Goal: Information Seeking & Learning: Check status

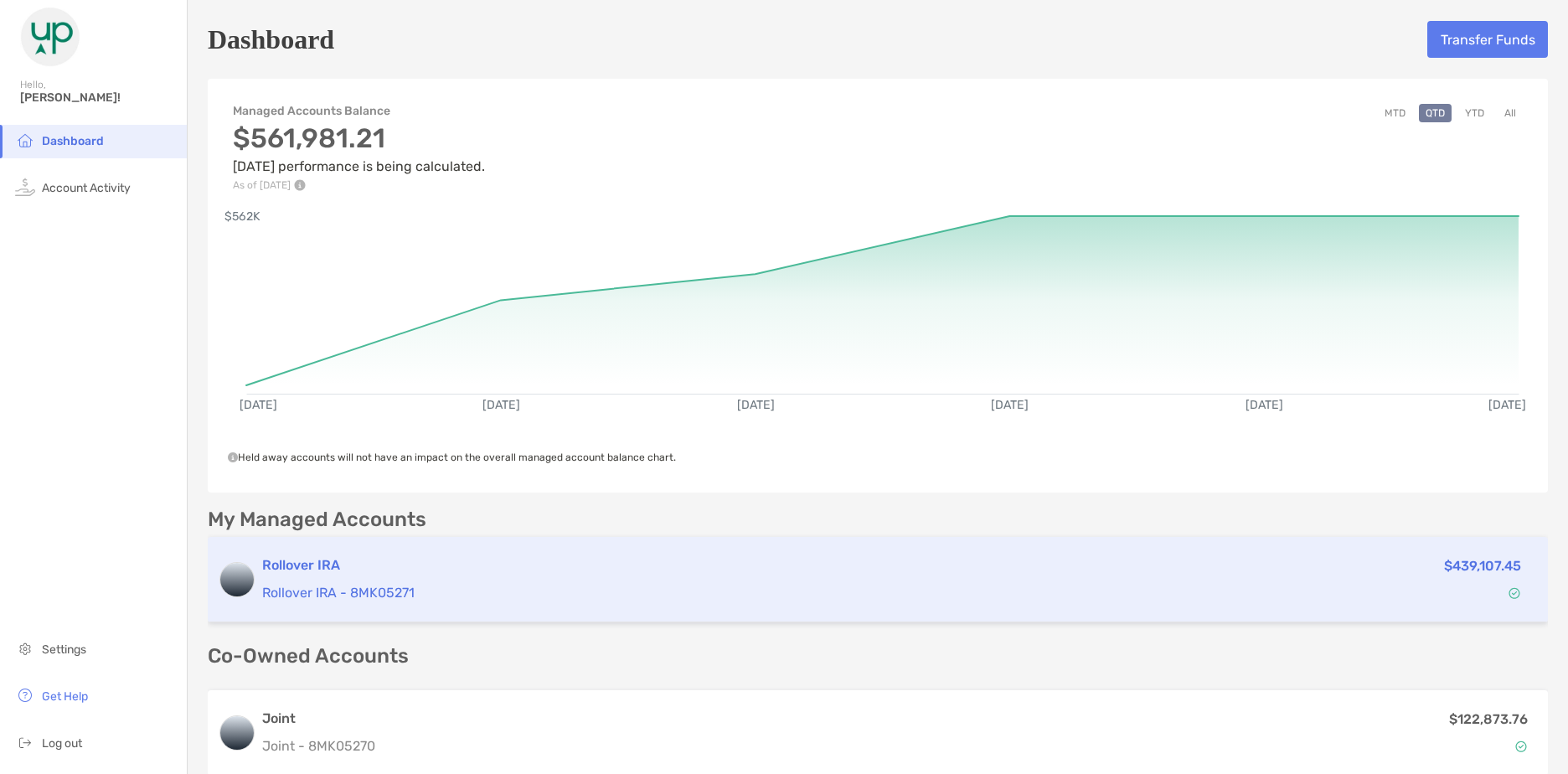
click at [689, 585] on p "Rollover IRA - 8MK05271" at bounding box center [734, 593] width 944 height 21
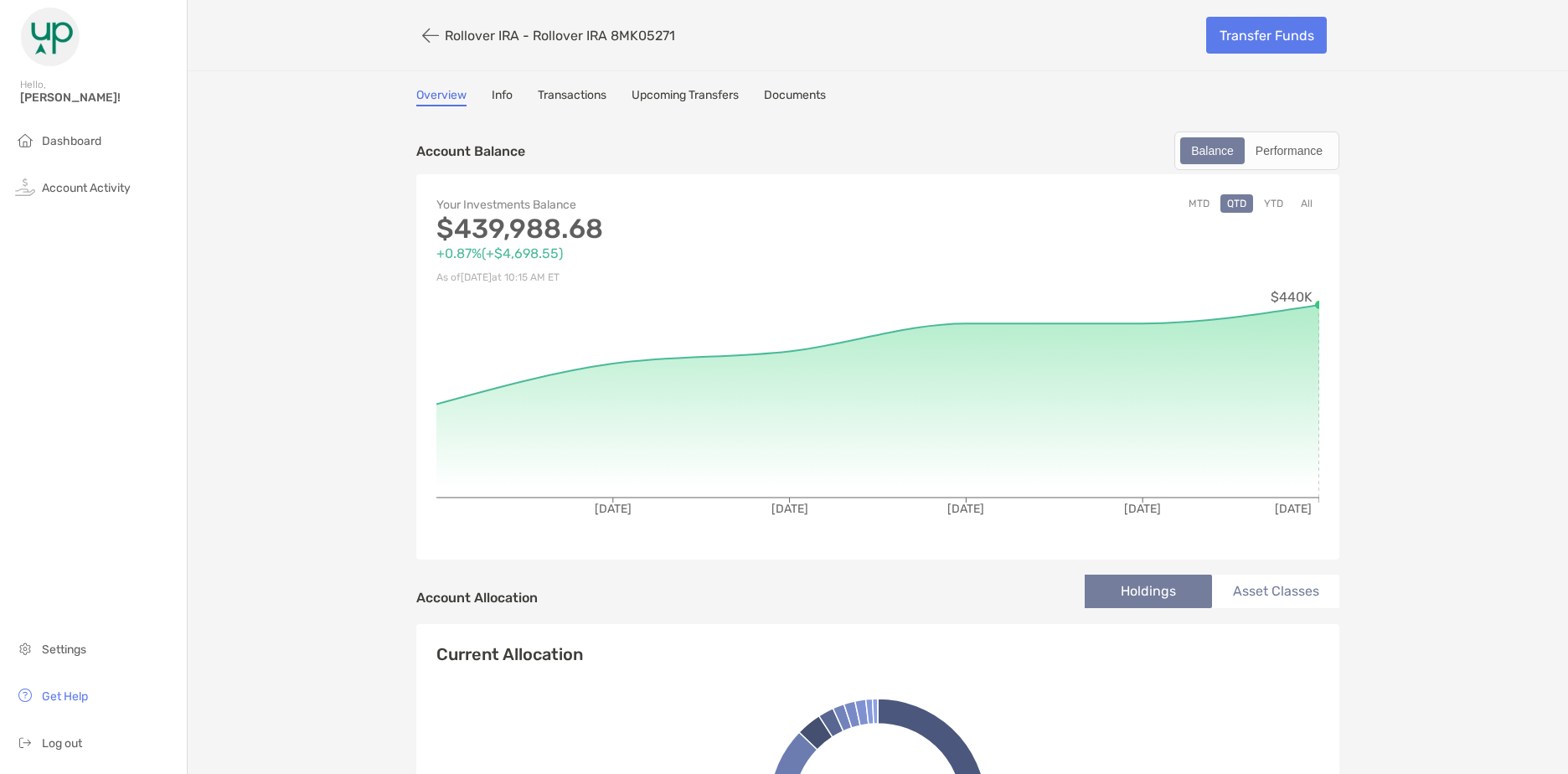
click at [804, 97] on link "Documents" at bounding box center [795, 97] width 62 height 19
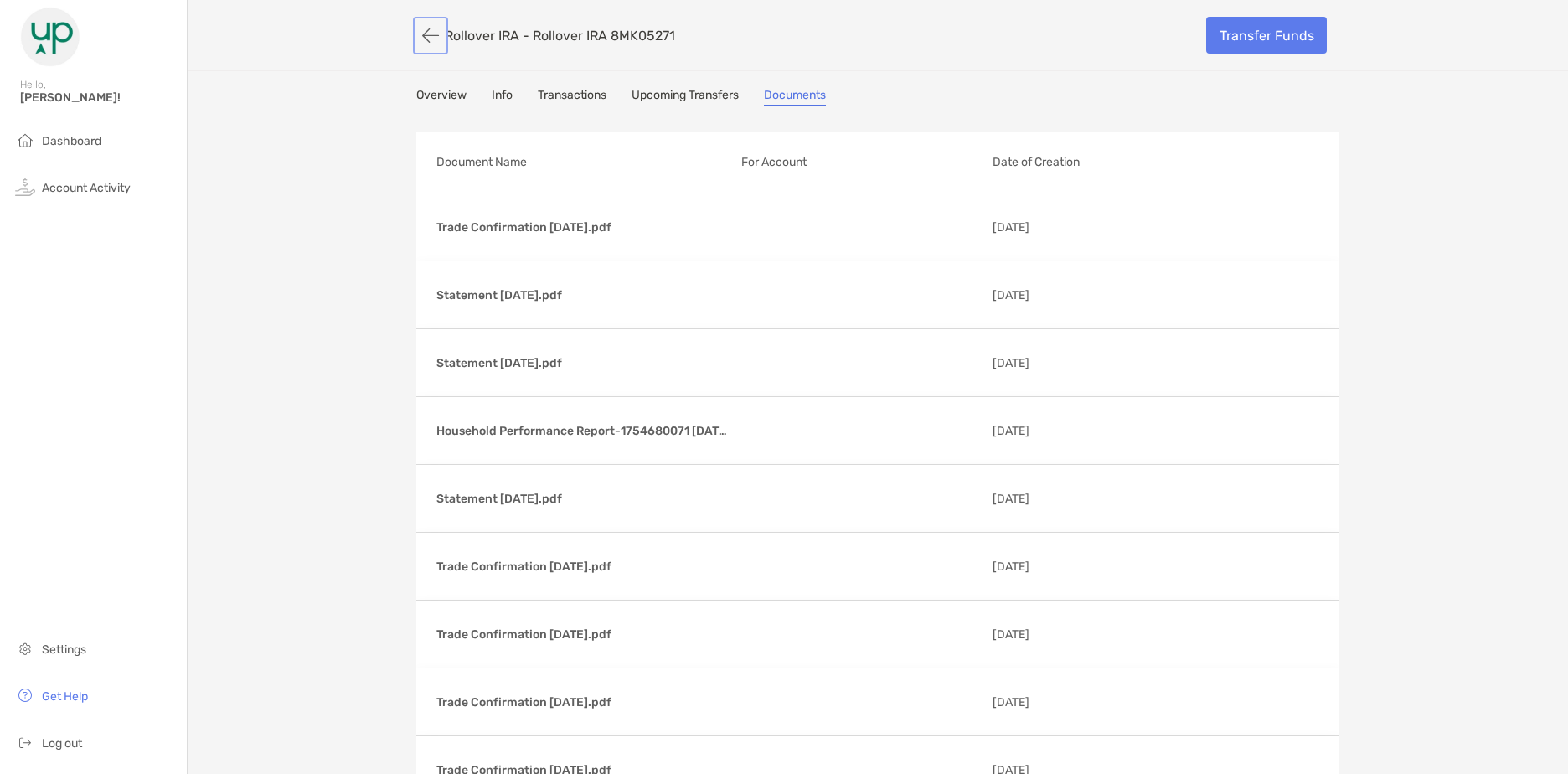
click at [423, 30] on button "button" at bounding box center [431, 36] width 29 height 31
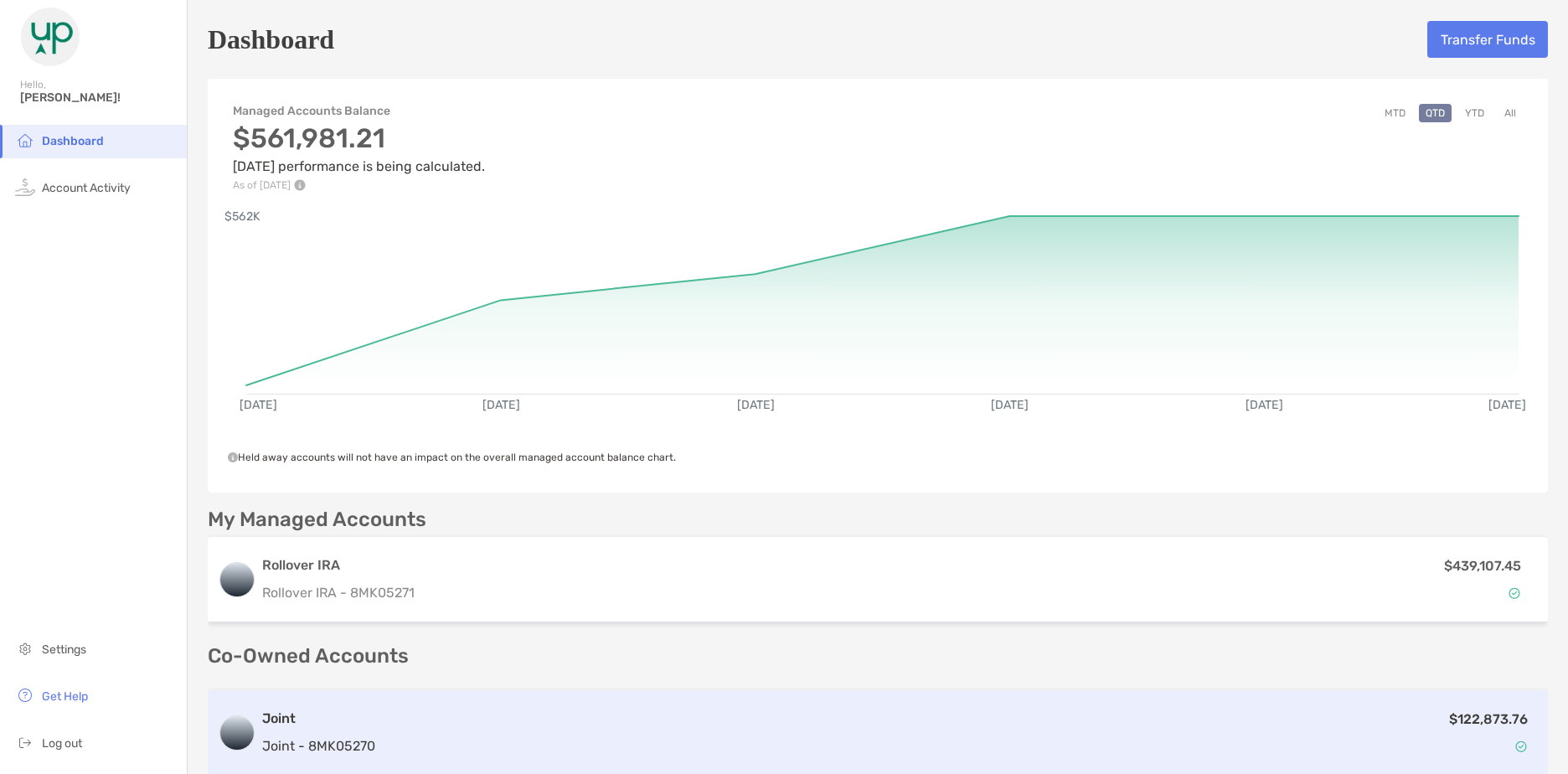
click at [1284, 707] on div "Joint Joint - 8MK05270 $122,873.76" at bounding box center [878, 733] width 1341 height 86
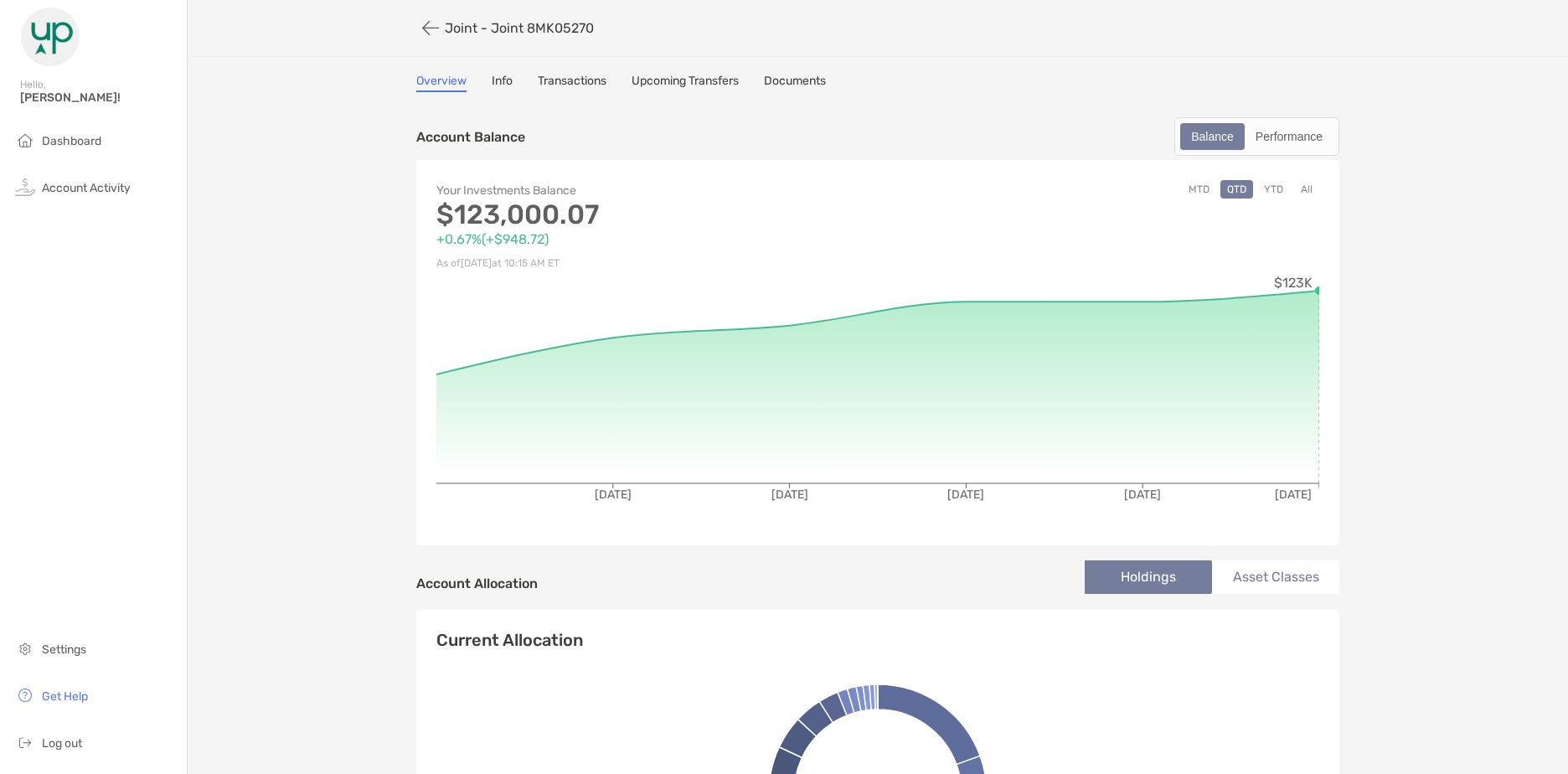
click at [810, 82] on link "Documents" at bounding box center [795, 83] width 62 height 19
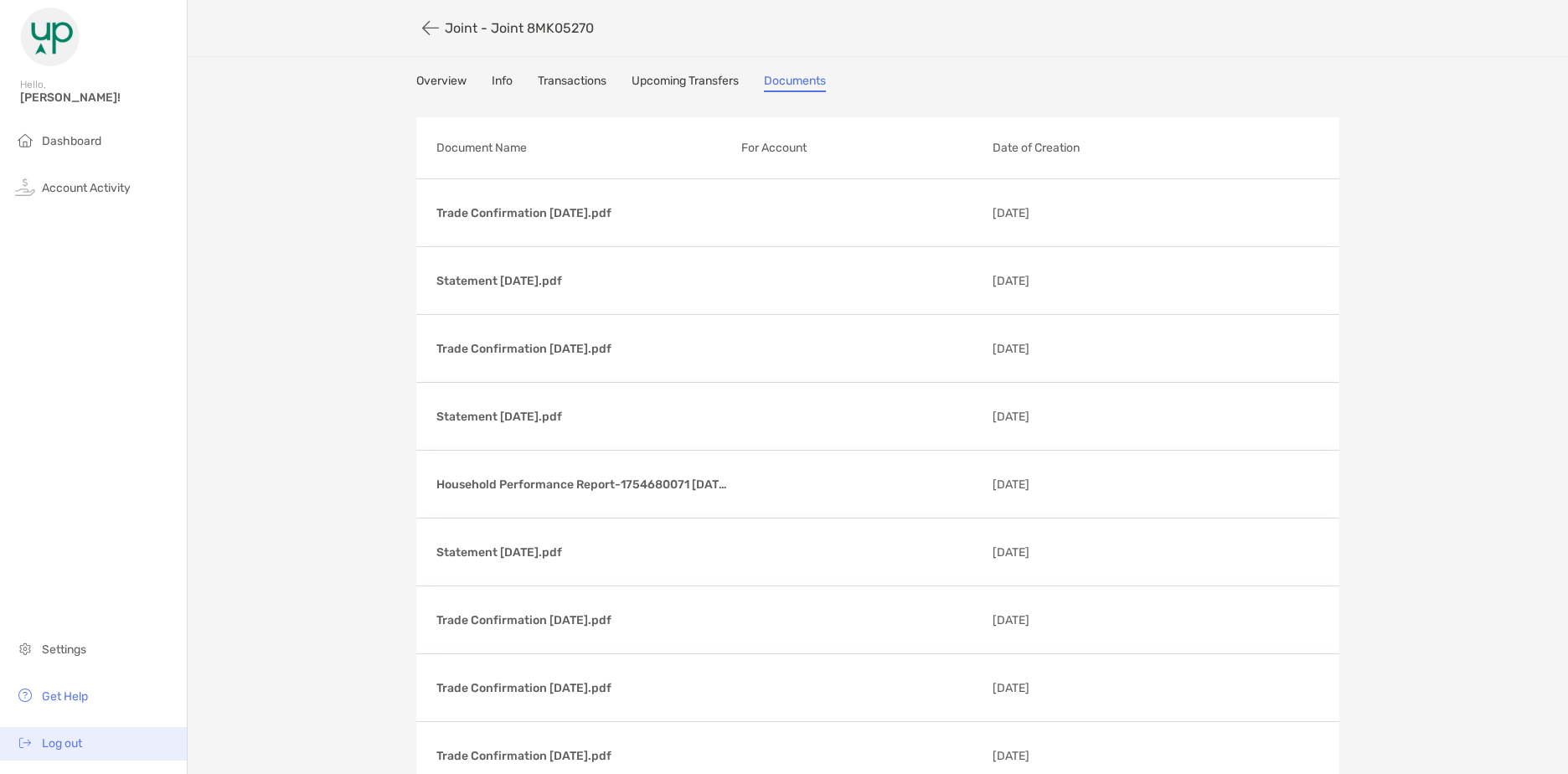
click at [61, 756] on li "Log out" at bounding box center [93, 744] width 186 height 34
